Goal: Information Seeking & Learning: Learn about a topic

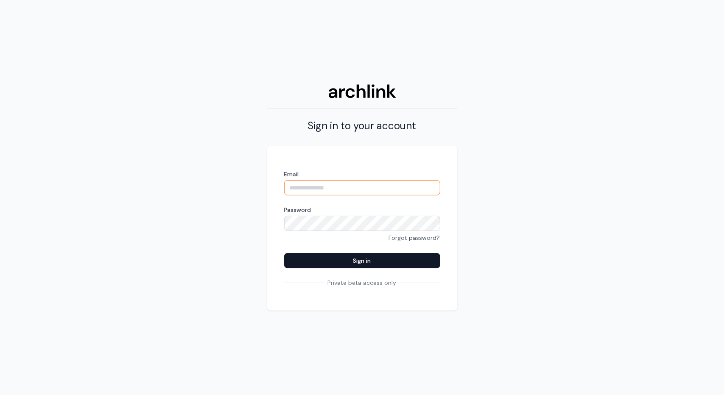
click at [375, 187] on input "Email" at bounding box center [362, 187] width 156 height 15
type input "**********"
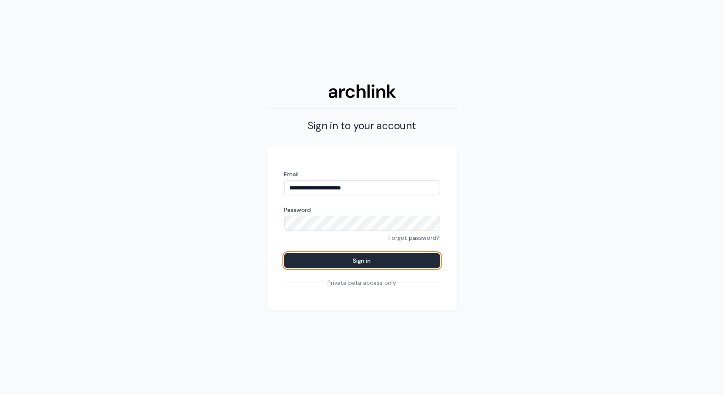
click at [369, 262] on button "Sign in" at bounding box center [362, 260] width 156 height 15
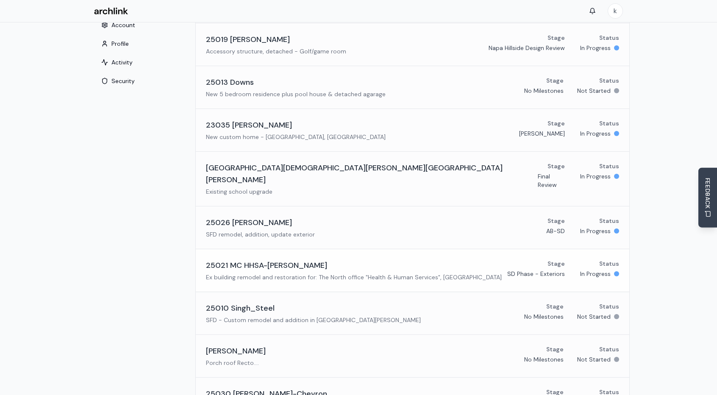
scroll to position [113, 0]
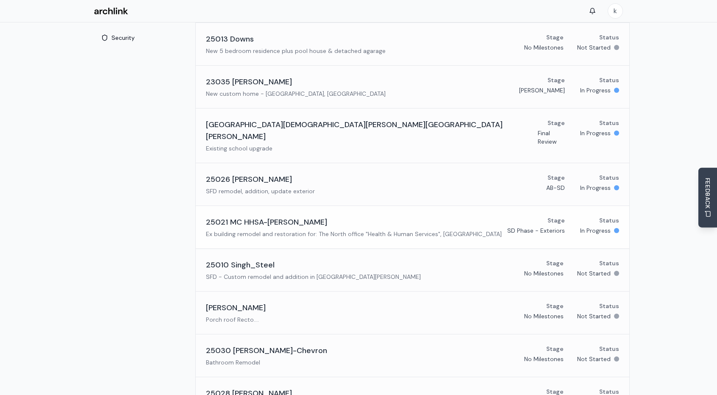
click at [256, 216] on h3 "25021 MC HHSA-[PERSON_NAME]" at bounding box center [266, 222] width 121 height 12
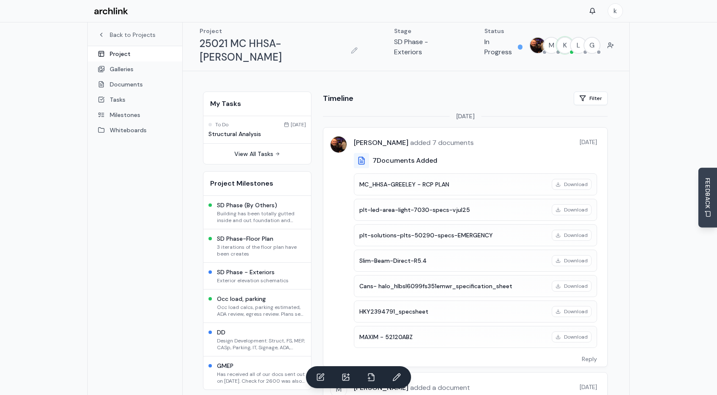
scroll to position [20, 0]
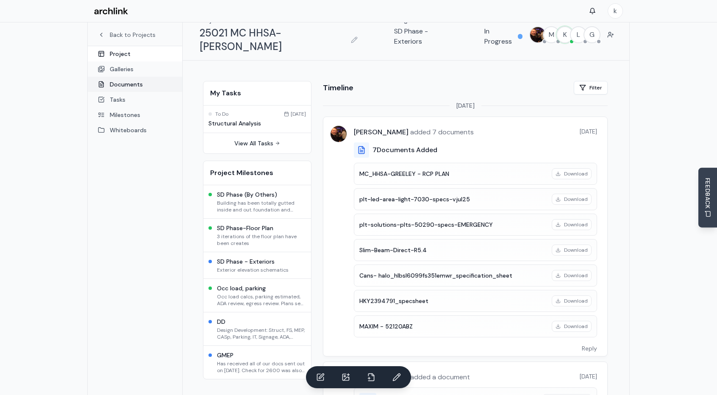
click at [138, 81] on link "Documents" at bounding box center [135, 84] width 95 height 15
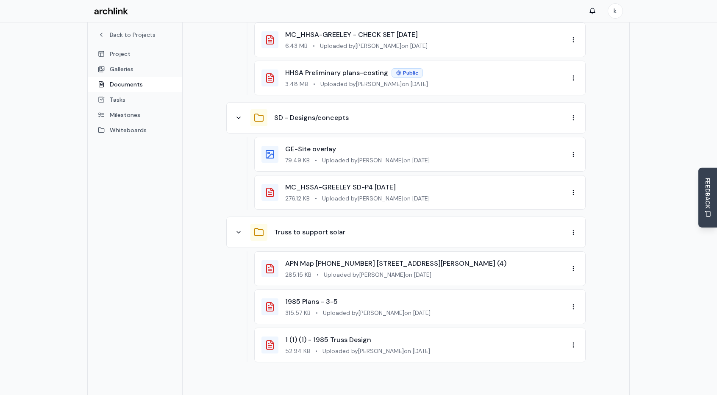
scroll to position [960, 0]
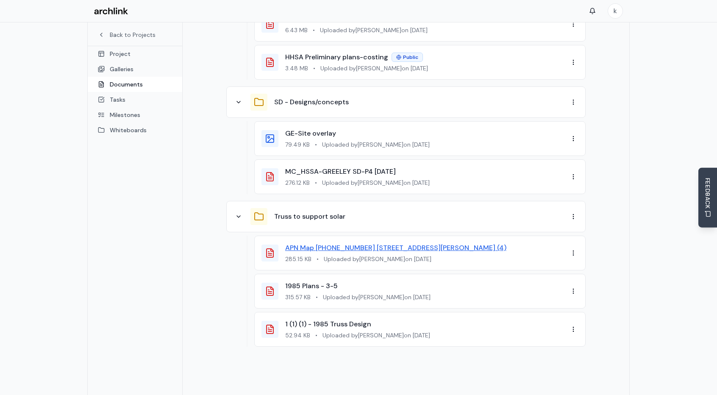
click at [377, 243] on link "APN Map [PHONE_NUMBER] [STREET_ADDRESS][PERSON_NAME] (4)" at bounding box center [395, 247] width 221 height 9
click at [311, 281] on link "1985 Plans - 3-5" at bounding box center [311, 285] width 53 height 9
click at [373, 331] on span "Uploaded by [PERSON_NAME] on [DATE]" at bounding box center [377, 335] width 108 height 8
click at [319, 320] on link "1 (1) (1) - 1985 Truss Design" at bounding box center [328, 324] width 86 height 9
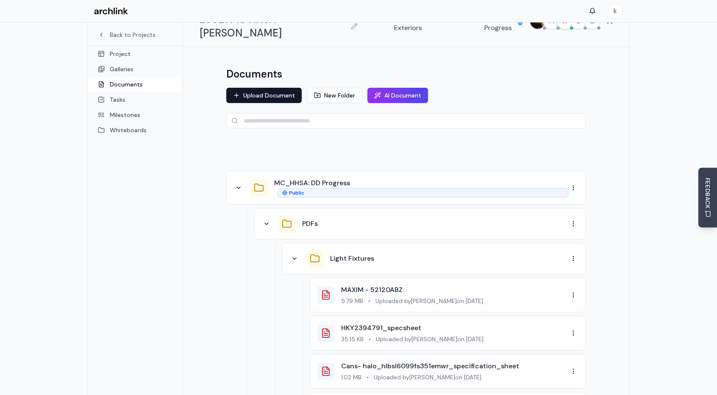
scroll to position [31, 0]
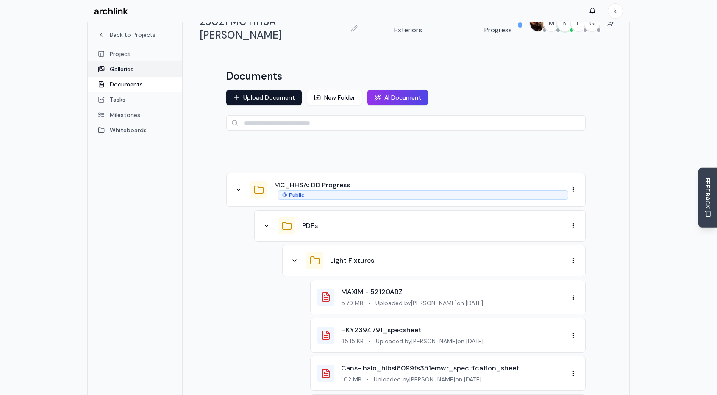
click at [112, 67] on link "Galleries" at bounding box center [135, 68] width 95 height 15
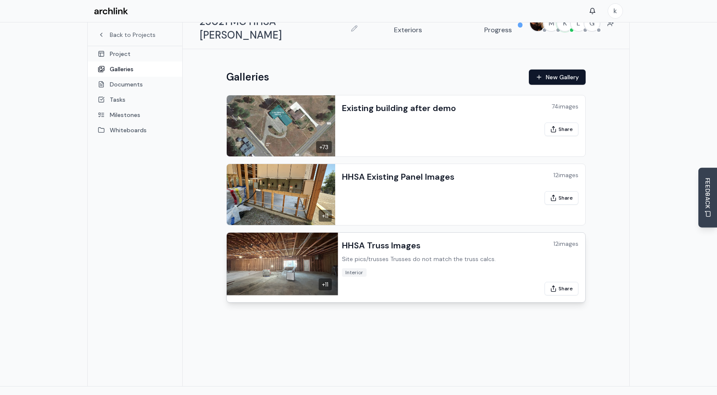
click at [449, 268] on div "Interior" at bounding box center [460, 272] width 237 height 8
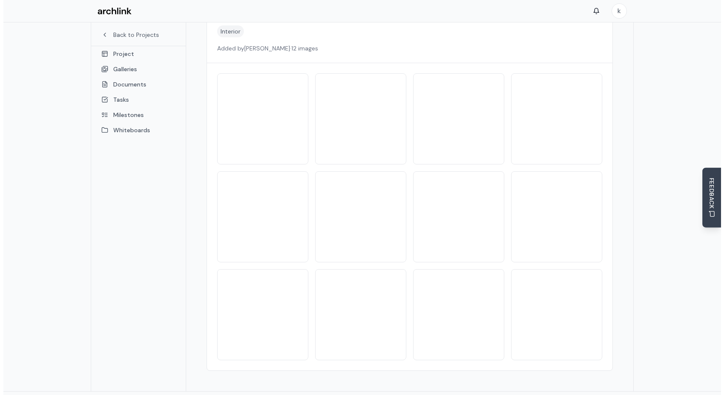
scroll to position [148, 0]
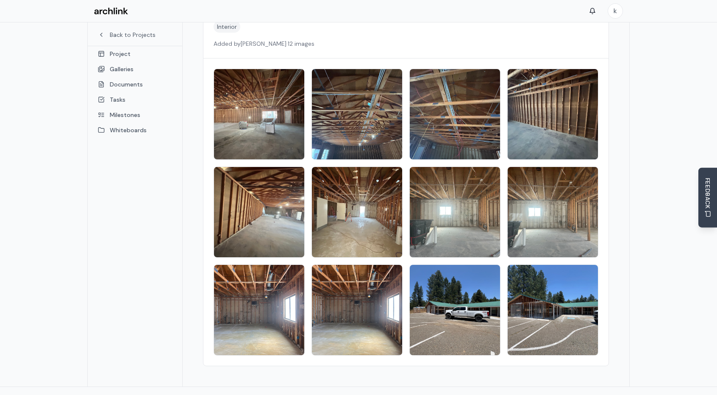
click at [247, 82] on img at bounding box center [259, 114] width 95 height 95
